Goal: Check status: Check status

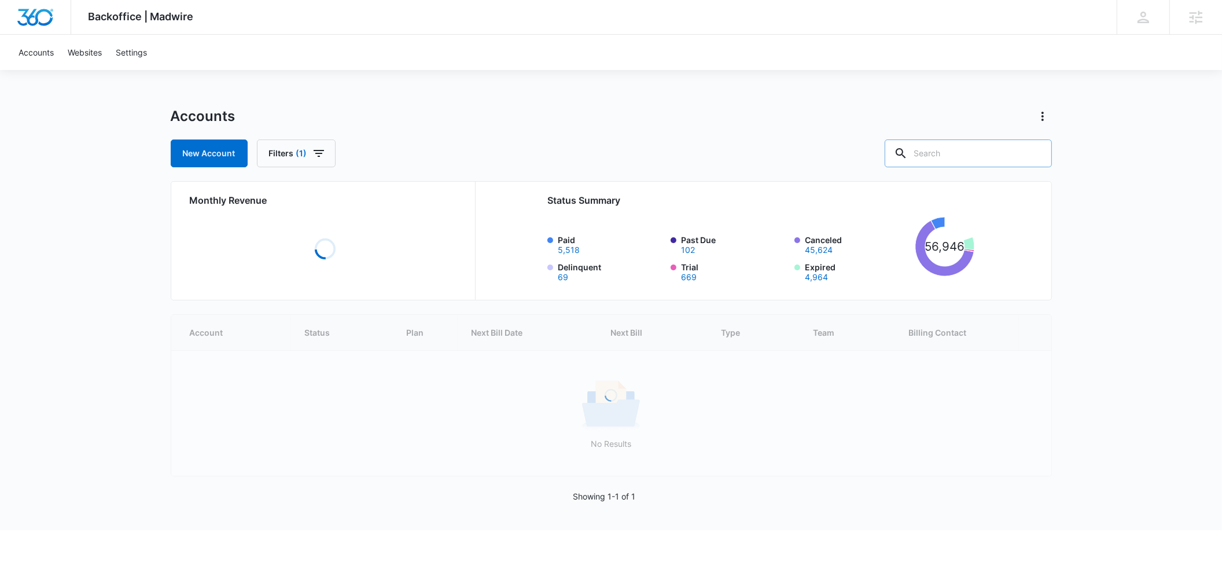
click at [954, 150] on input "text" at bounding box center [968, 153] width 167 height 28
type input "M329497"
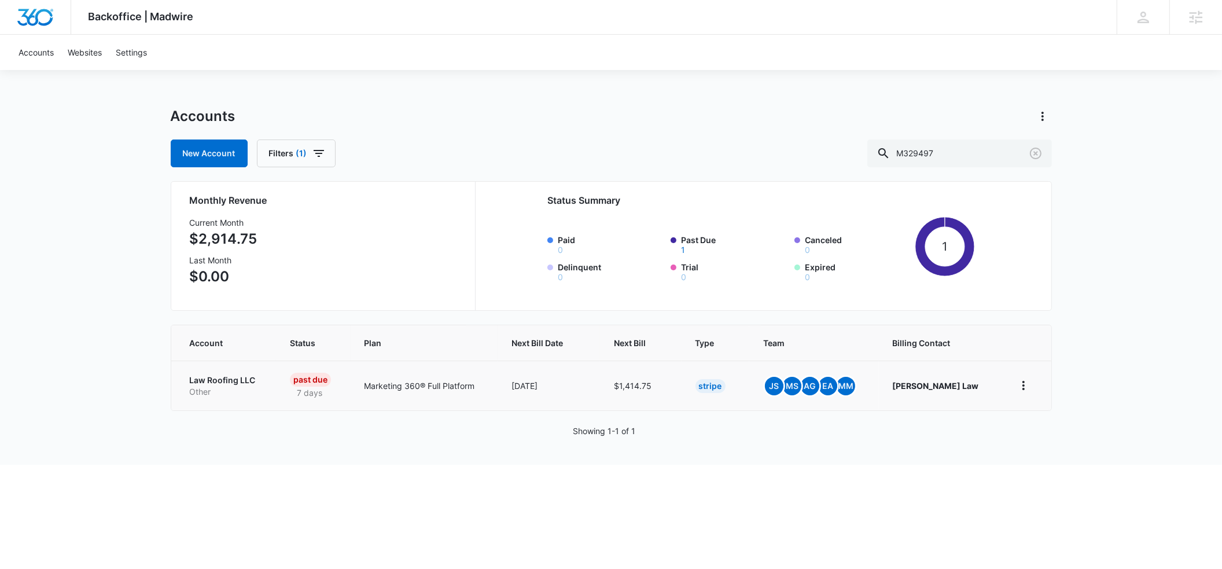
click at [203, 383] on p "Law Roofing LLC" at bounding box center [226, 380] width 72 height 12
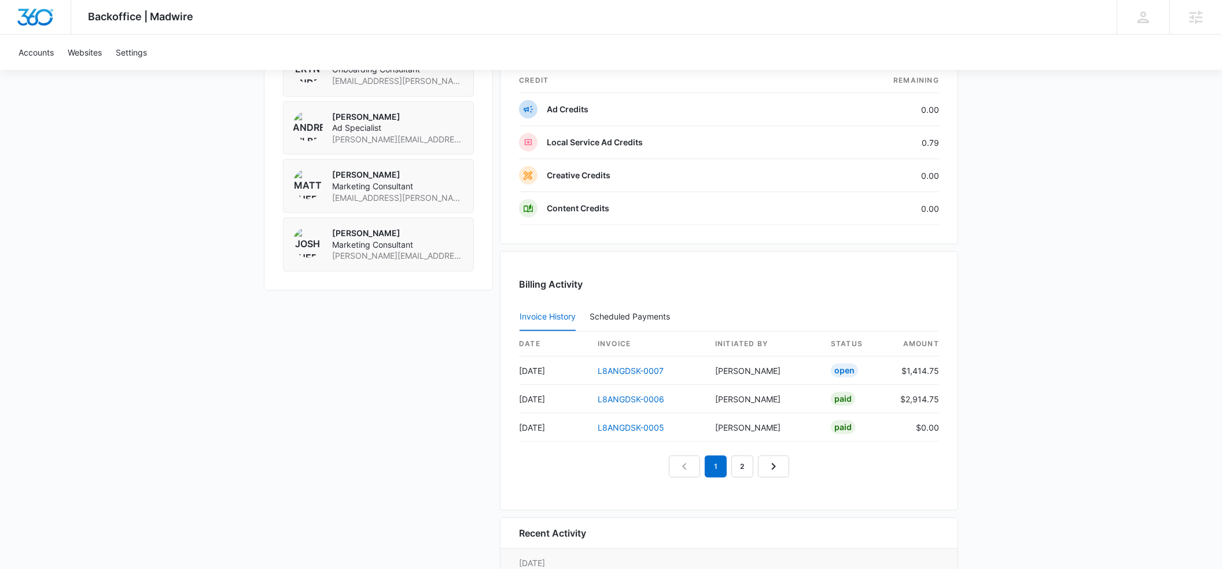
scroll to position [957, 0]
click at [639, 372] on link "L8ANGDSK-0007" at bounding box center [631, 370] width 66 height 10
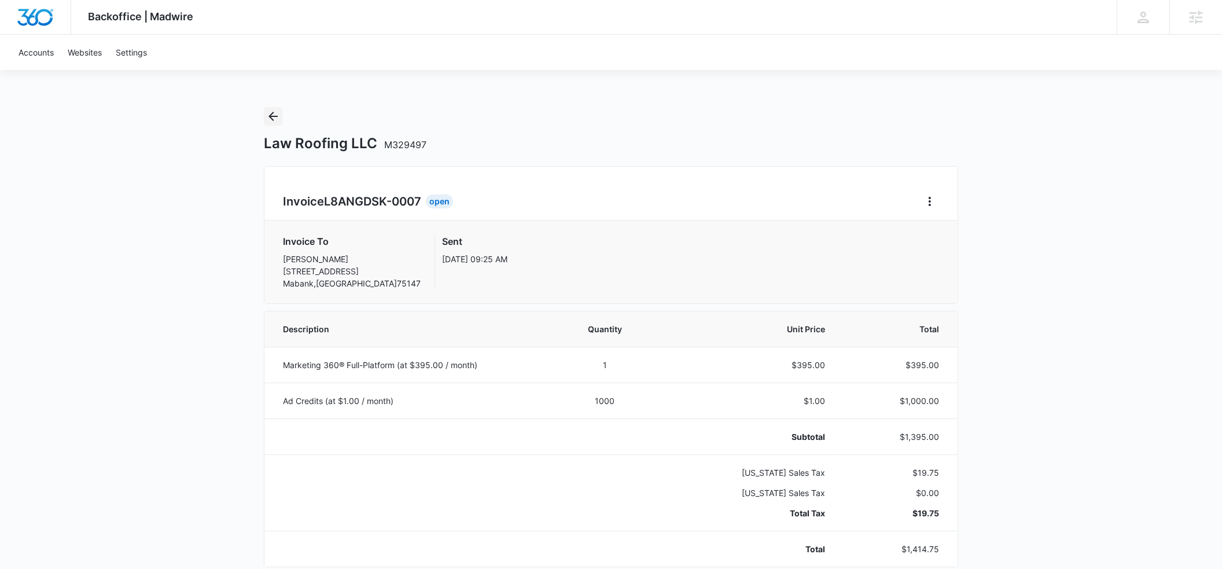
click at [272, 118] on icon "Back" at bounding box center [273, 116] width 14 height 14
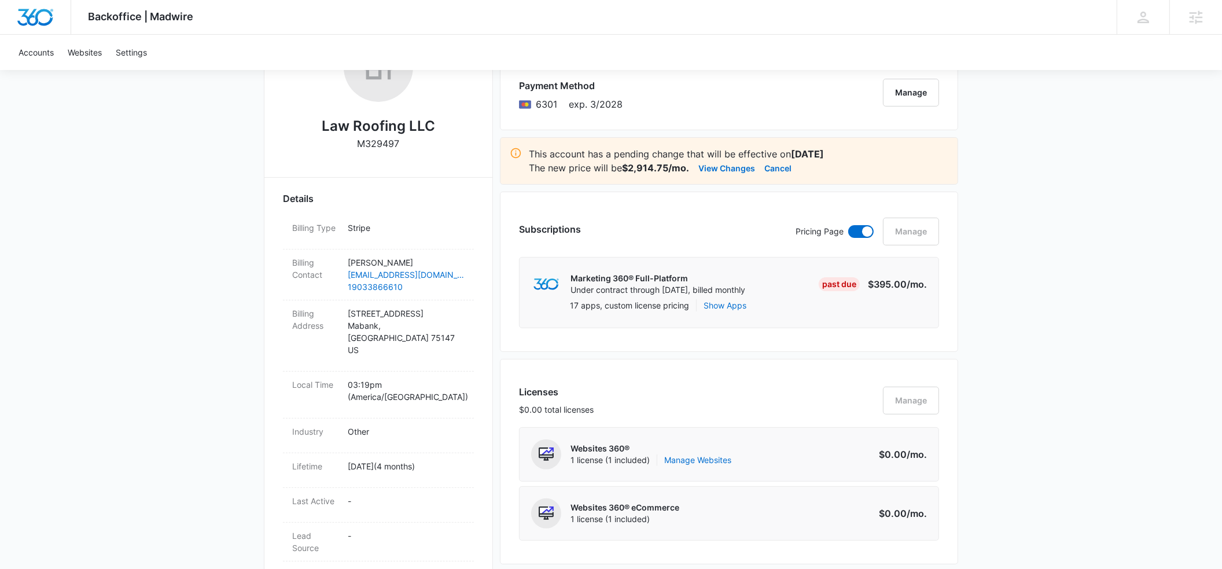
scroll to position [221, 0]
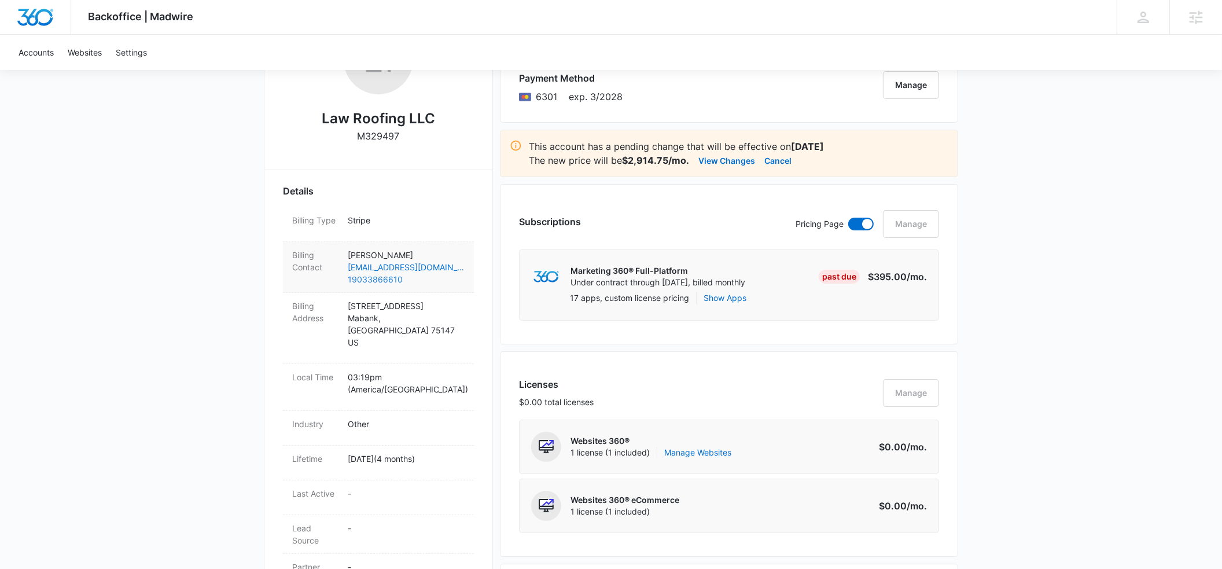
click at [363, 290] on div "Billing Contact [PERSON_NAME] [EMAIL_ADDRESS][DOMAIN_NAME] 19033866610" at bounding box center [378, 267] width 191 height 51
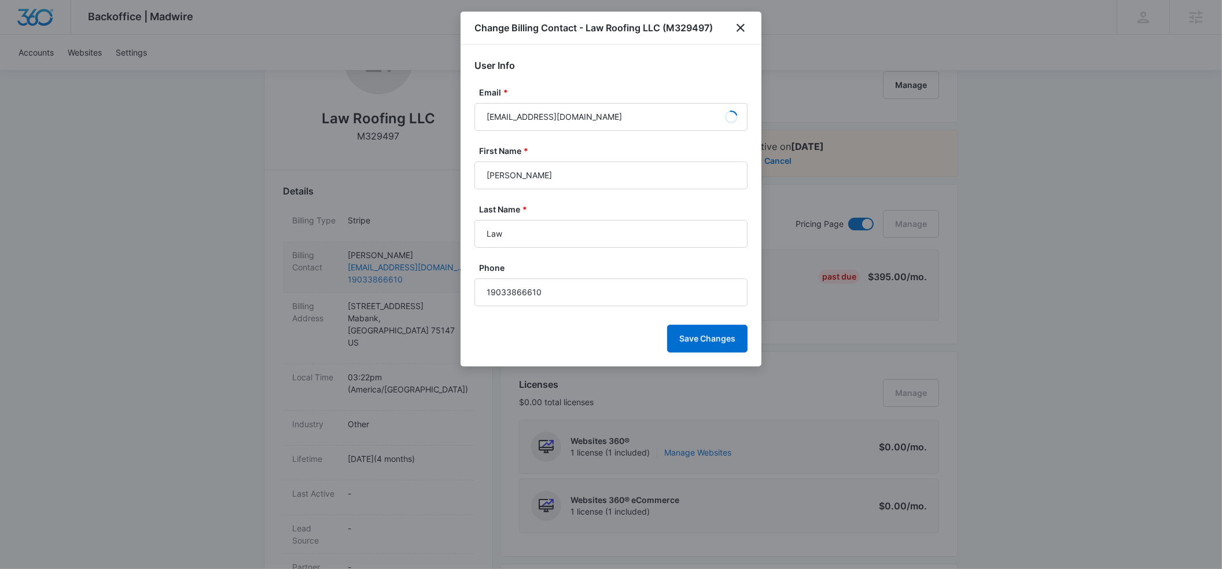
scroll to position [235, 0]
drag, startPoint x: 549, startPoint y: 292, endPoint x: 461, endPoint y: 292, distance: 87.4
click at [461, 292] on div "User Info Email * [EMAIL_ADDRESS][DOMAIN_NAME] First Name [PERSON_NAME] Last Na…" at bounding box center [611, 206] width 301 height 322
click at [738, 26] on icon "close" at bounding box center [741, 28] width 14 height 14
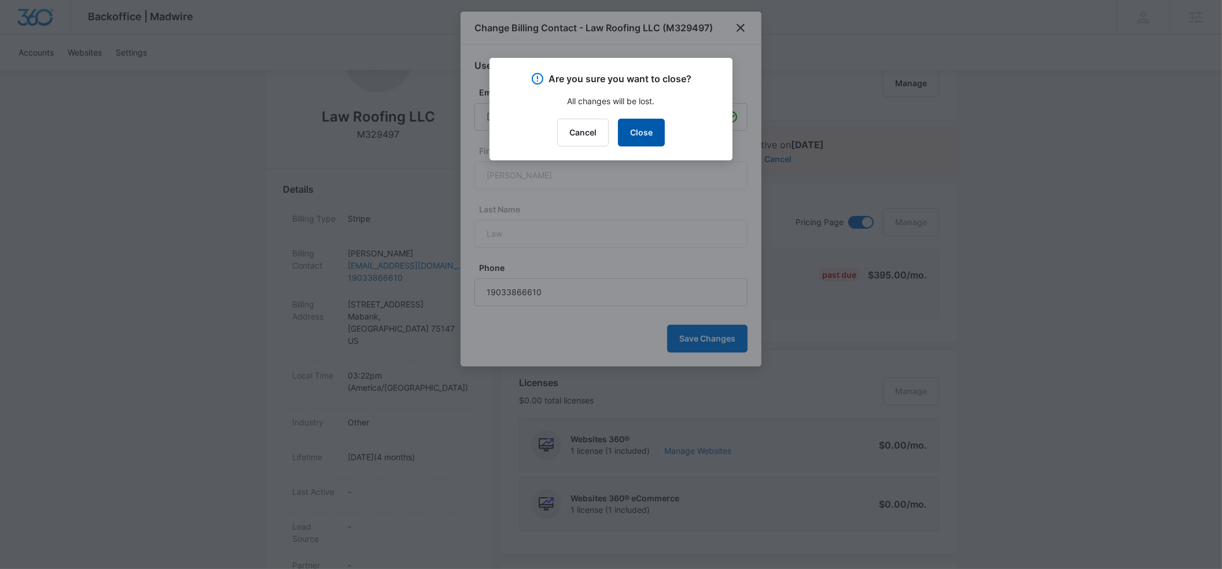
click at [651, 137] on button "Close" at bounding box center [641, 133] width 47 height 28
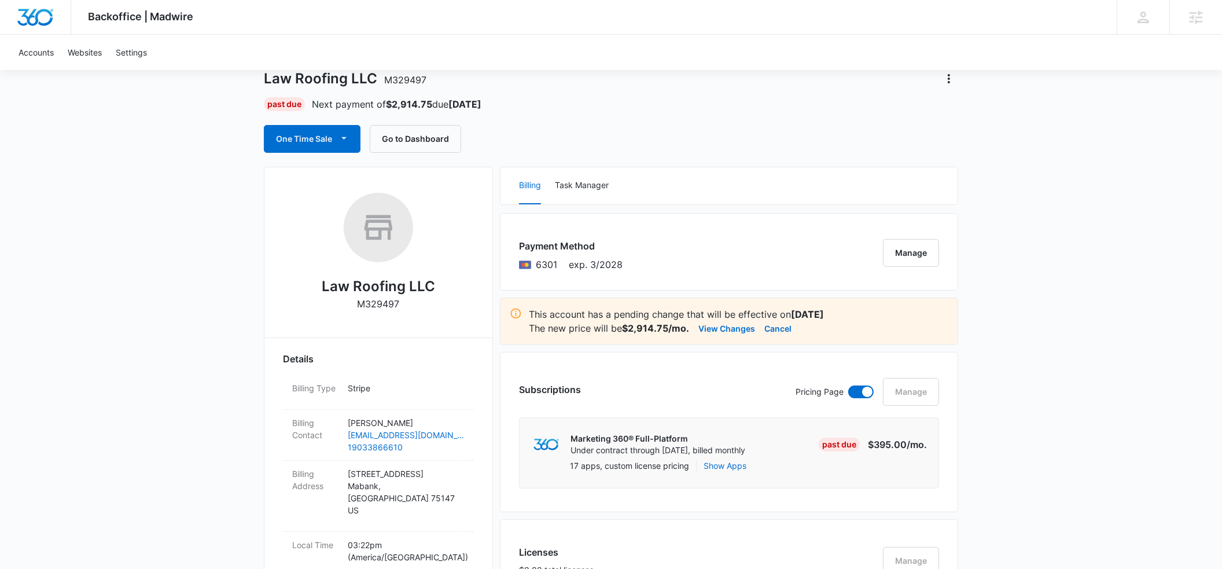
scroll to position [64, 0]
